Goal: Transaction & Acquisition: Subscribe to service/newsletter

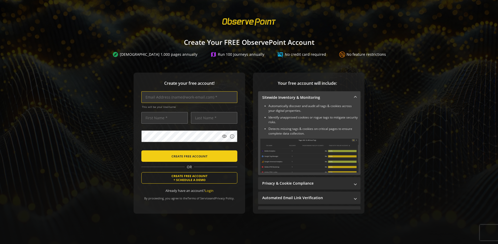
click at [188, 97] on input "text" at bounding box center [189, 97] width 96 height 12
type input "[EMAIL_ADDRESS][DOMAIN_NAME]"
click at [163, 118] on input "text" at bounding box center [164, 118] width 46 height 12
type input "Test"
click at [213, 118] on input "text" at bounding box center [214, 118] width 46 height 12
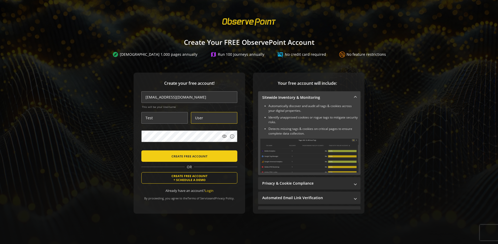
type input "User"
click at [255, 147] on body "Loading... Create Your FREE ObservePoint Account explore Scan 1,000 pages annua…" at bounding box center [249, 122] width 498 height 244
click at [188, 156] on span "CREATE FREE ACCOUNT" at bounding box center [190, 156] width 36 height 9
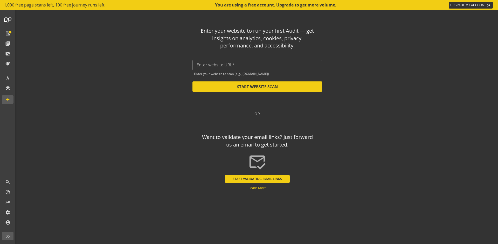
click at [258, 65] on input "text" at bounding box center [257, 65] width 121 height 5
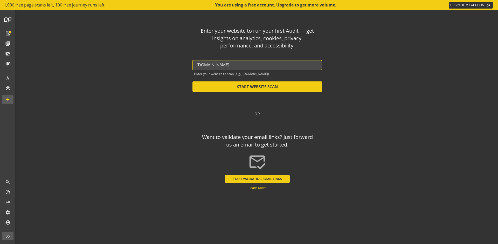
click at [258, 87] on button "START WEBSITE SCAN" at bounding box center [258, 87] width 130 height 10
type input "[URL][DOMAIN_NAME]"
